Goal: Find specific page/section

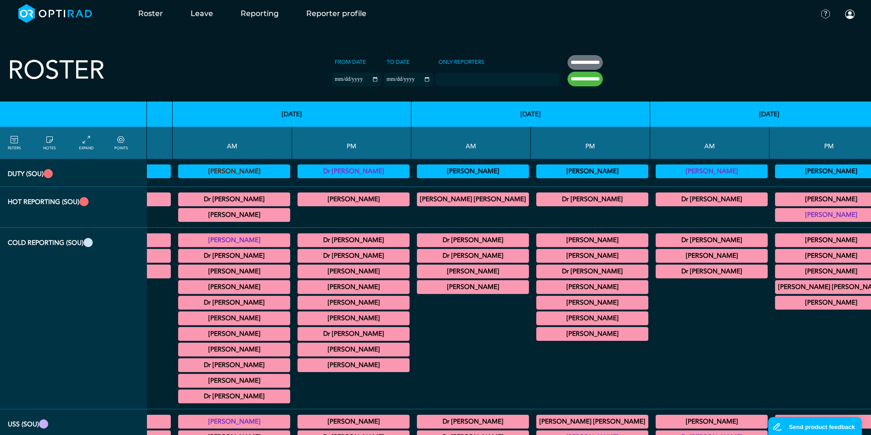
scroll to position [0, 248]
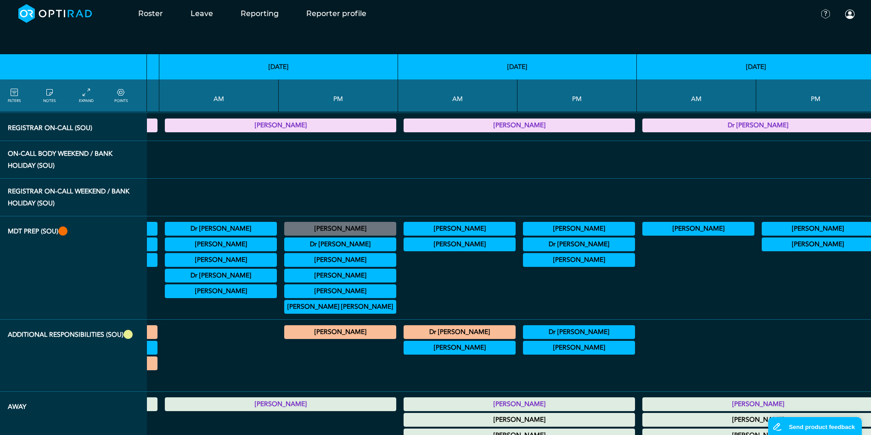
scroll to position [820, 248]
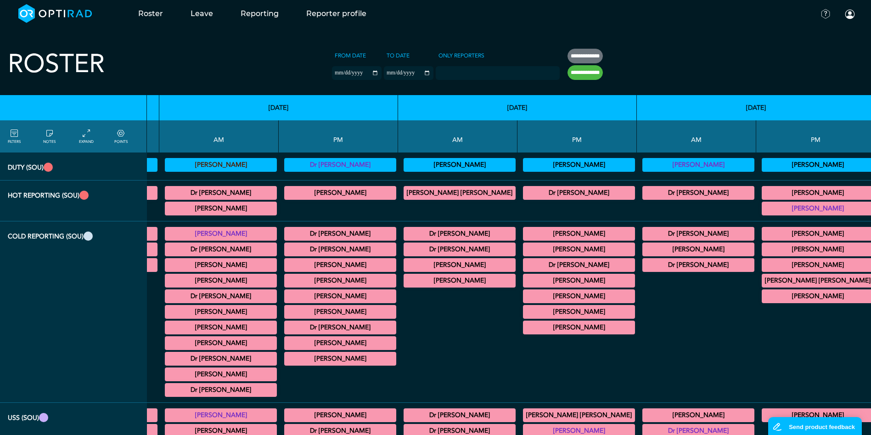
scroll to position [0, 248]
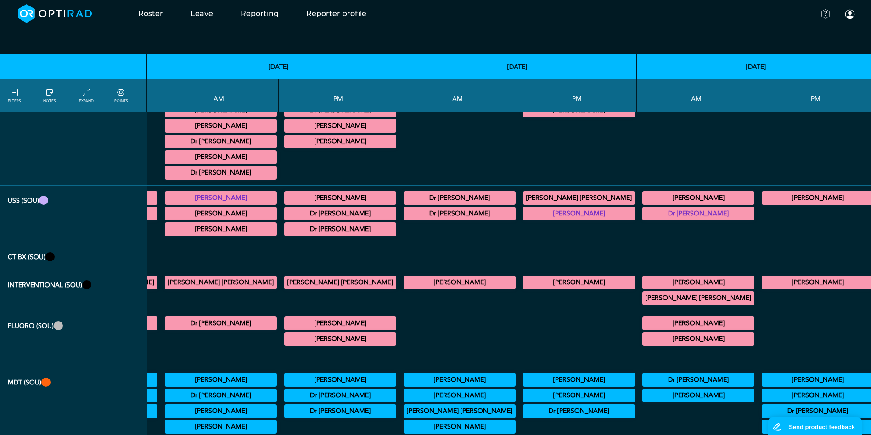
scroll to position [223, 248]
